Goal: Task Accomplishment & Management: Use online tool/utility

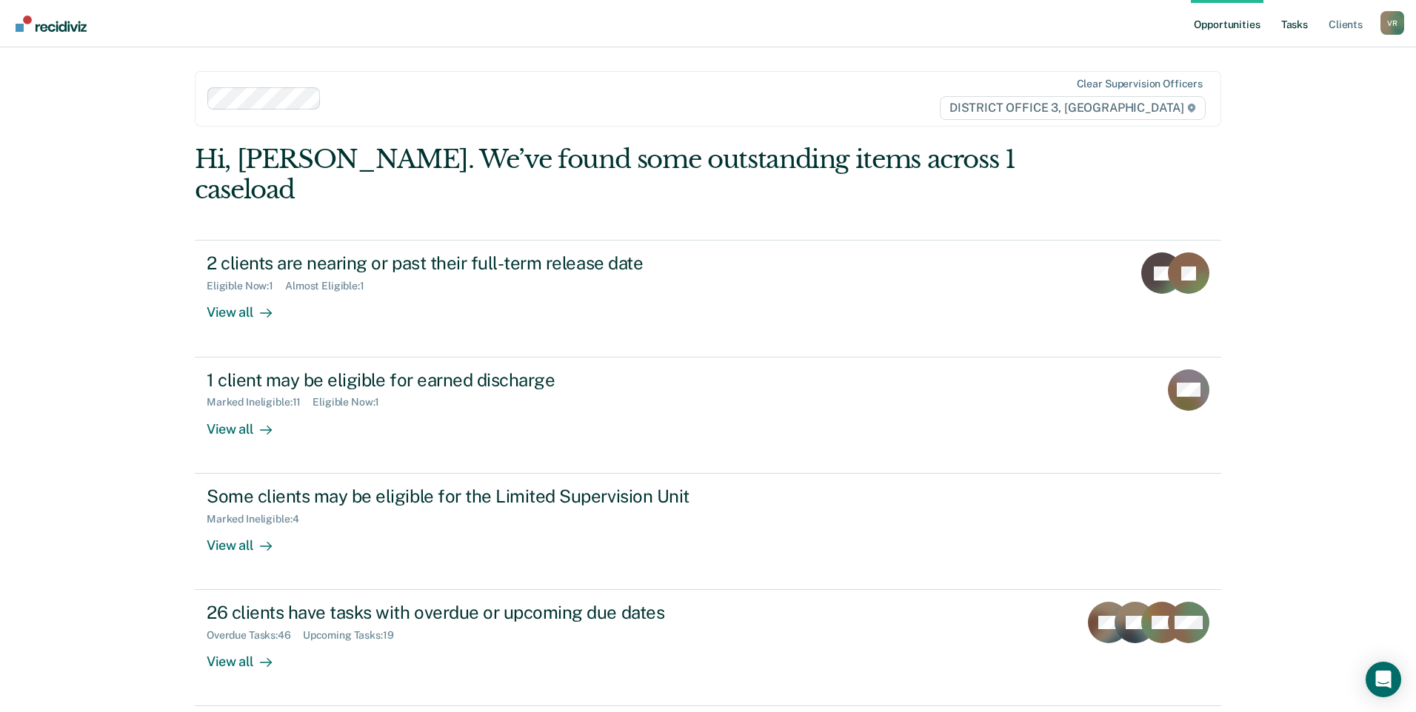
click at [1309, 26] on link "Tasks" at bounding box center [1294, 23] width 33 height 47
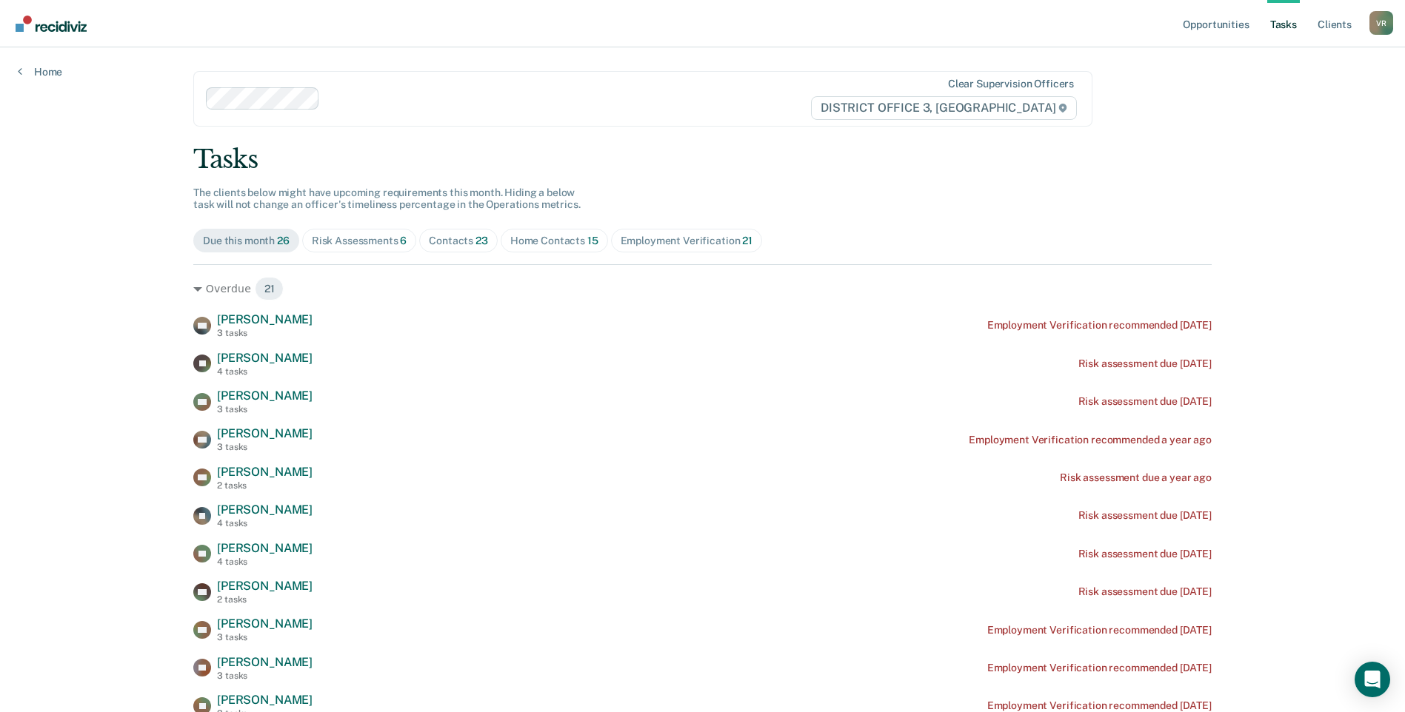
click at [515, 242] on div "Home Contacts 15" at bounding box center [554, 241] width 88 height 13
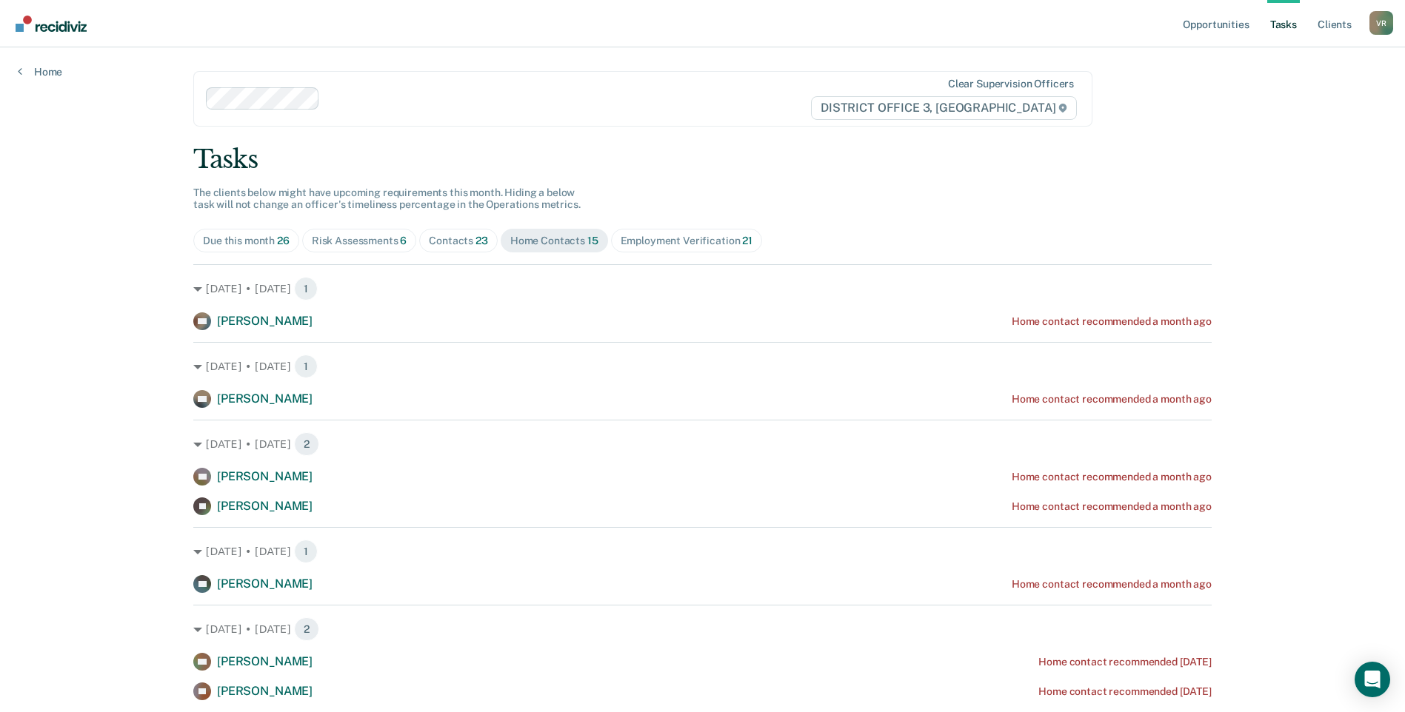
click at [467, 245] on div "Contacts 23" at bounding box center [458, 241] width 59 height 13
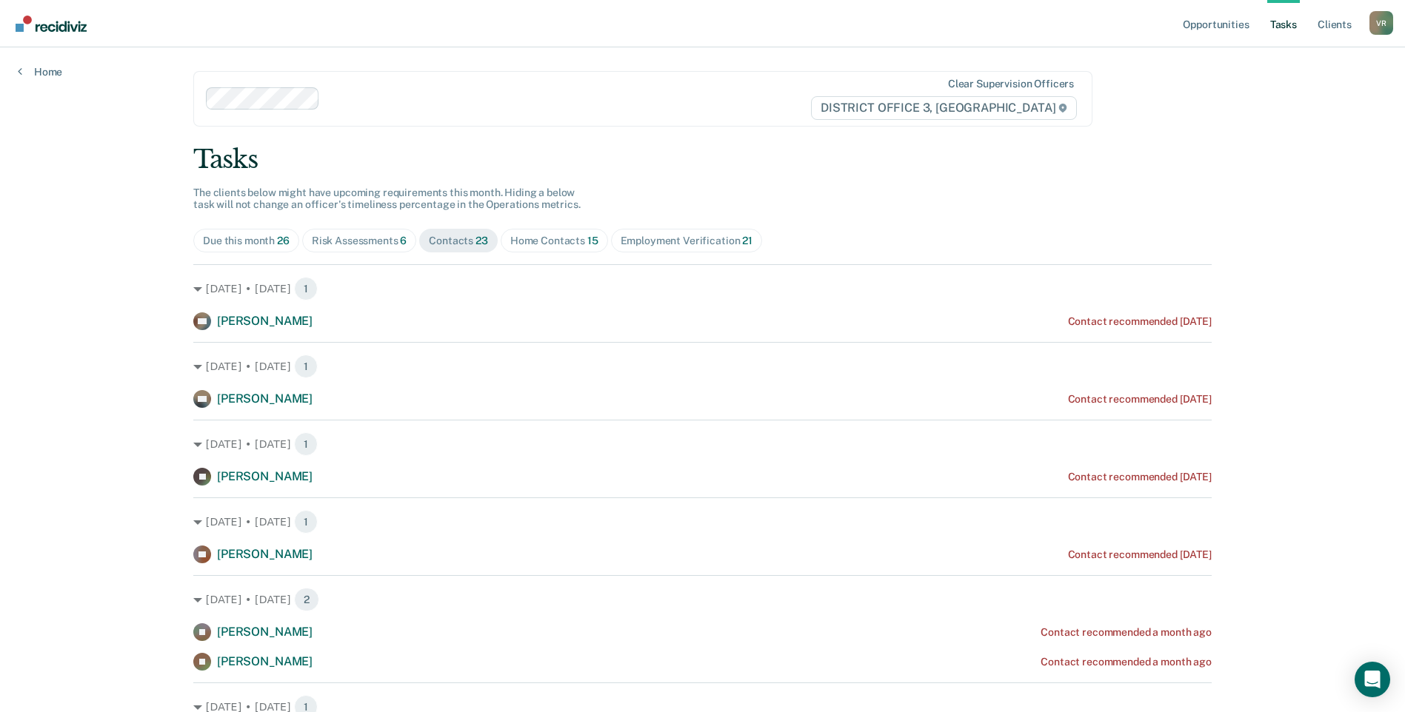
click at [532, 245] on div "Home Contacts 15" at bounding box center [554, 241] width 88 height 13
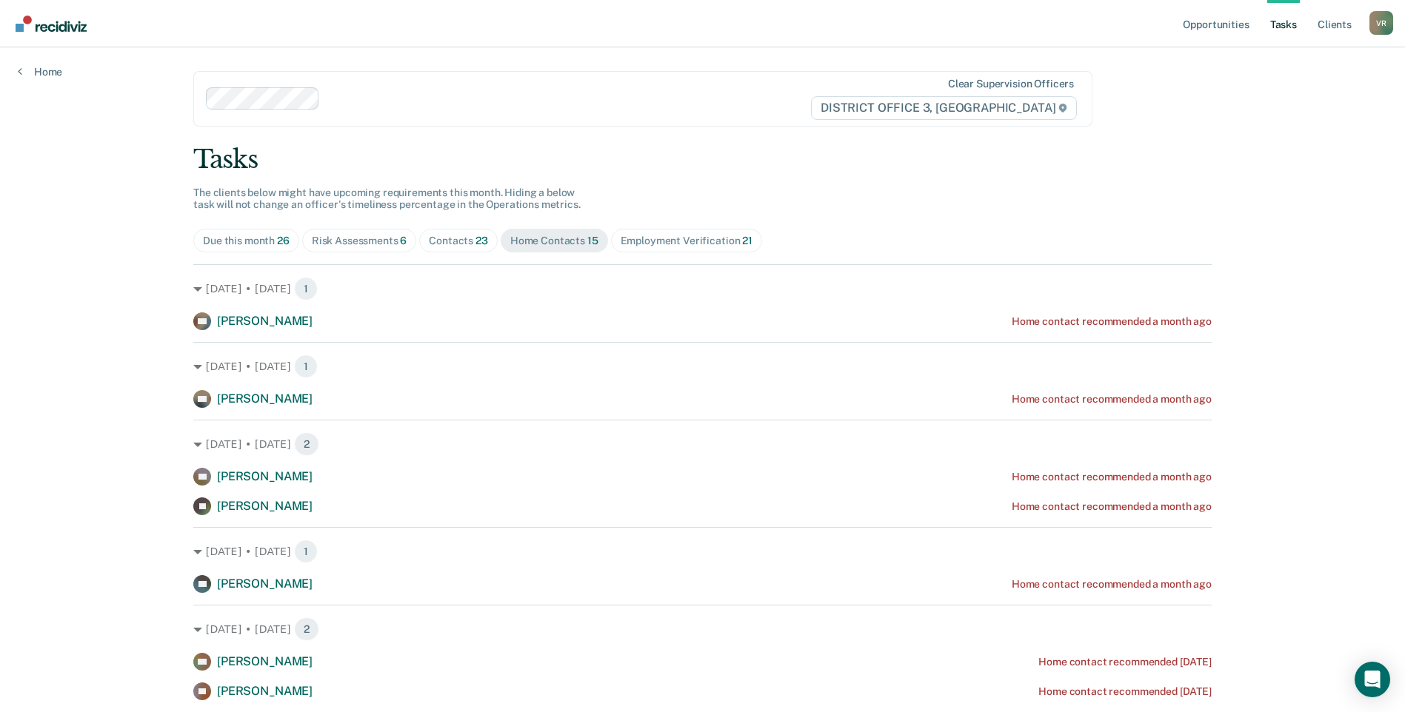
click at [462, 237] on div "Contacts 23" at bounding box center [458, 241] width 59 height 13
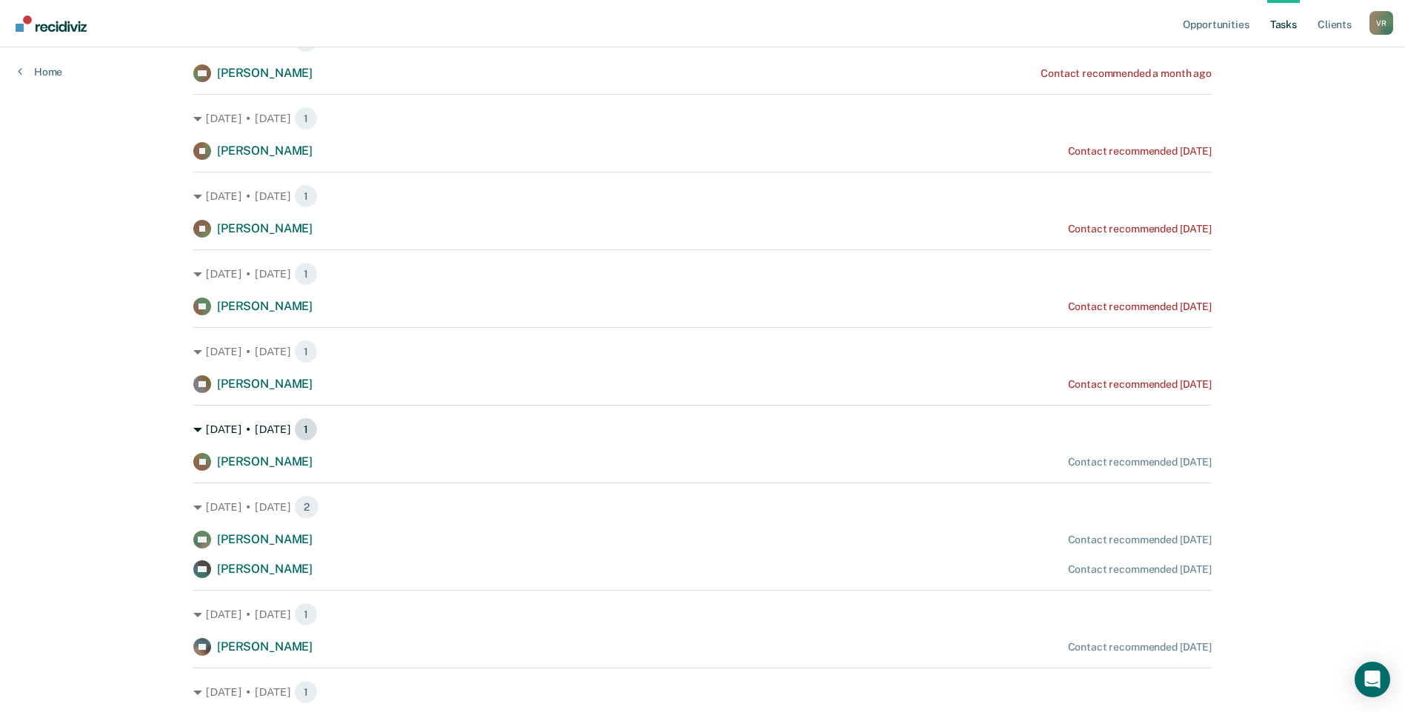
scroll to position [74, 0]
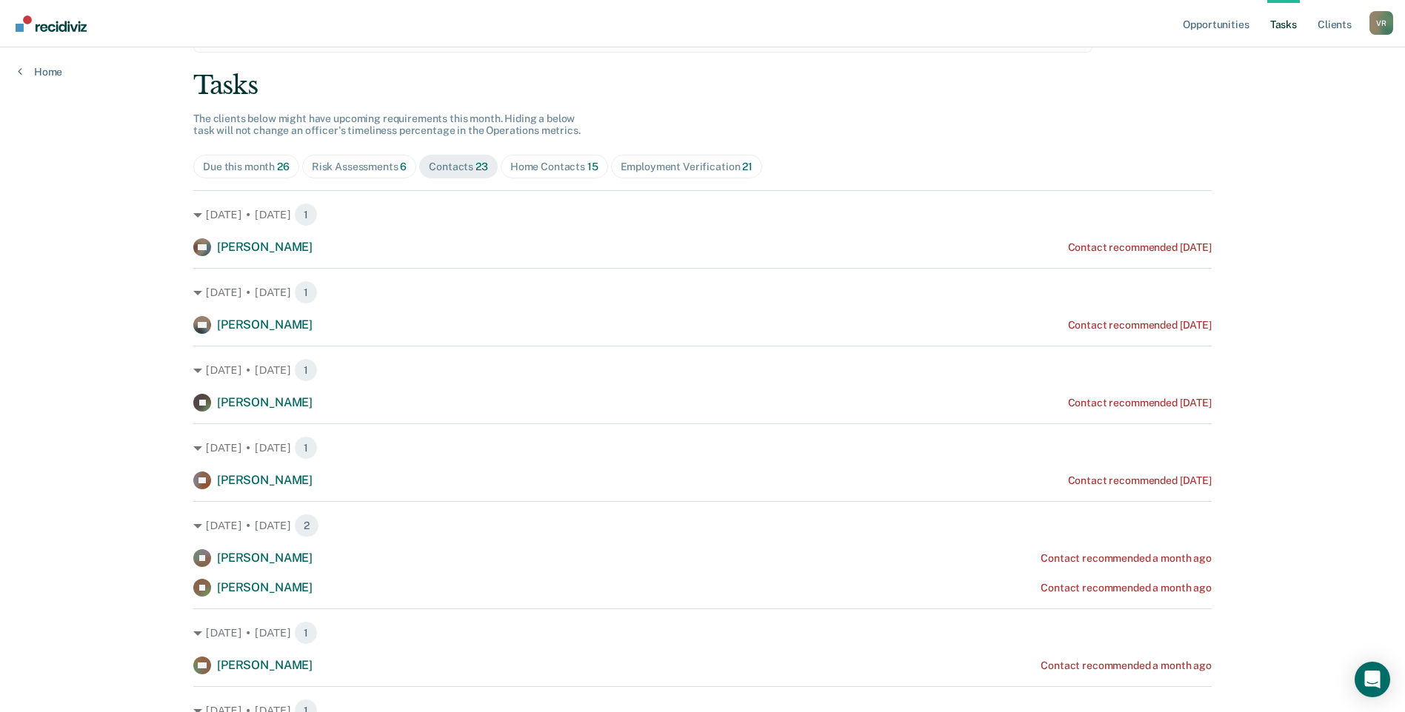
click at [653, 161] on div "Employment Verification 21" at bounding box center [687, 167] width 132 height 13
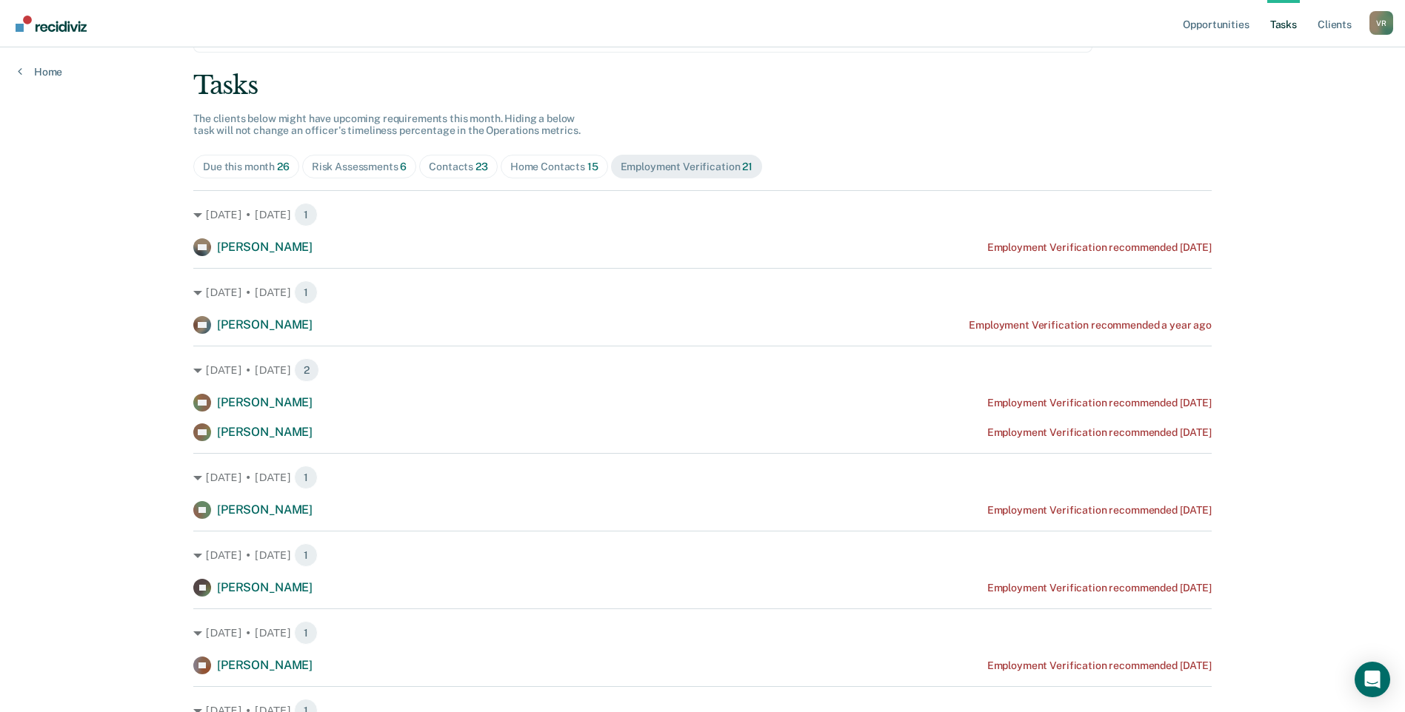
click at [555, 164] on div "Home Contacts 15" at bounding box center [554, 167] width 88 height 13
